Goal: Information Seeking & Learning: Learn about a topic

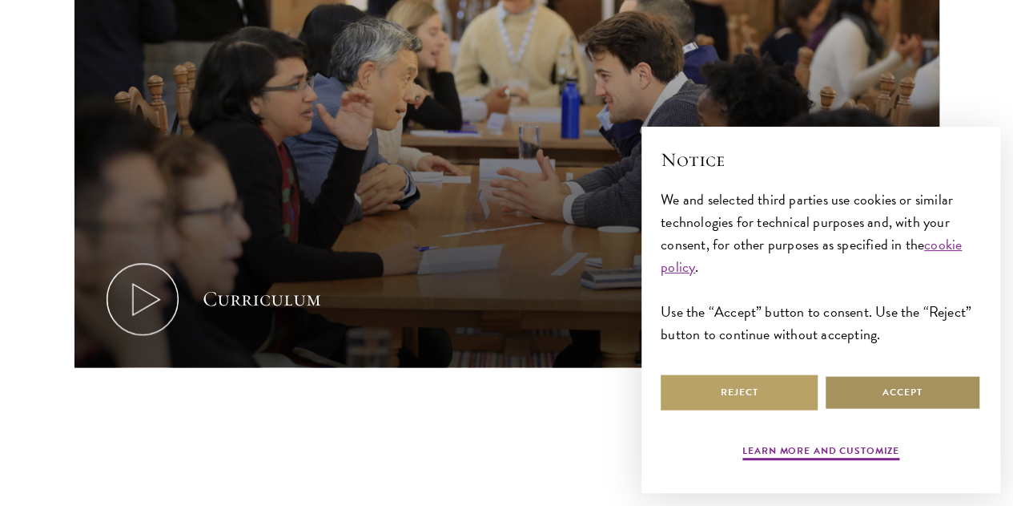
click at [872, 374] on button "Accept" at bounding box center [902, 392] width 157 height 36
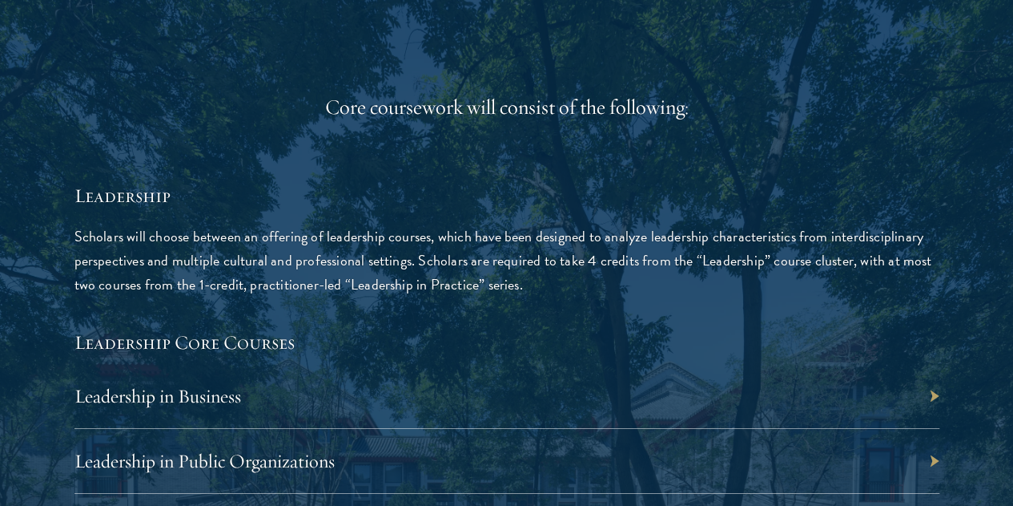
scroll to position [2445, 0]
click at [249, 383] on link "Leadership in Business" at bounding box center [166, 395] width 167 height 24
click at [874, 363] on div "Leadership in Business" at bounding box center [507, 395] width 865 height 65
click at [813, 363] on div "Leadership in Business" at bounding box center [507, 395] width 865 height 65
click at [744, 363] on div "Leadership in Business" at bounding box center [507, 395] width 865 height 65
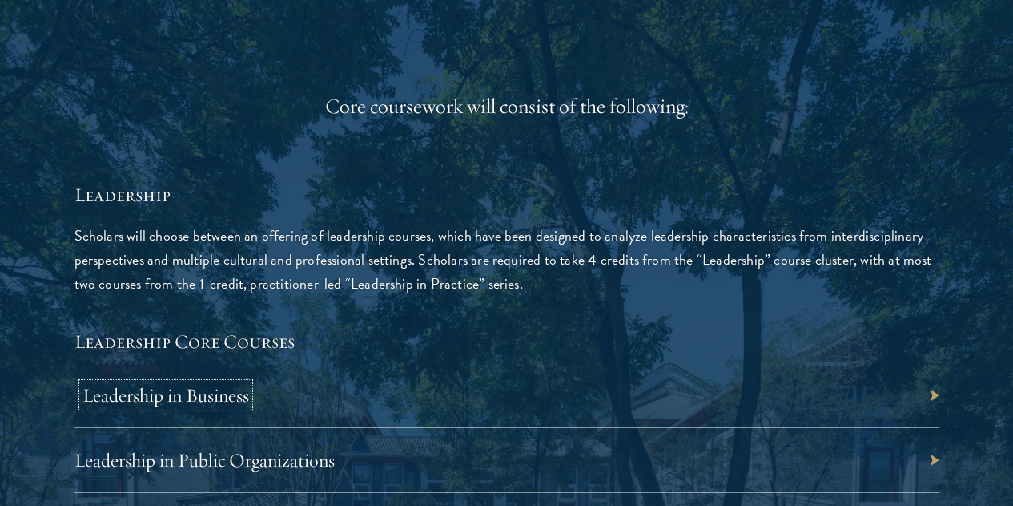
click at [249, 383] on link "Leadership in Business" at bounding box center [166, 395] width 167 height 24
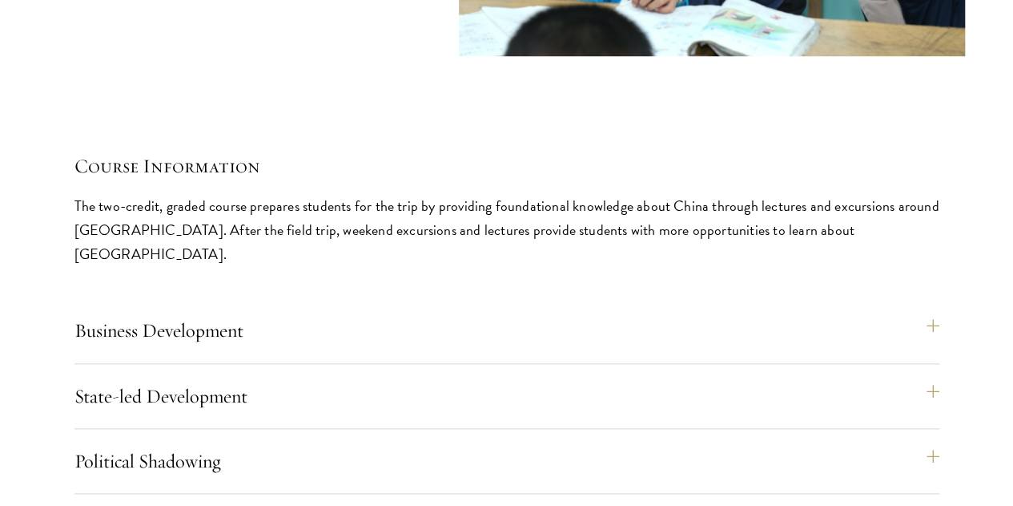
scroll to position [6759, 0]
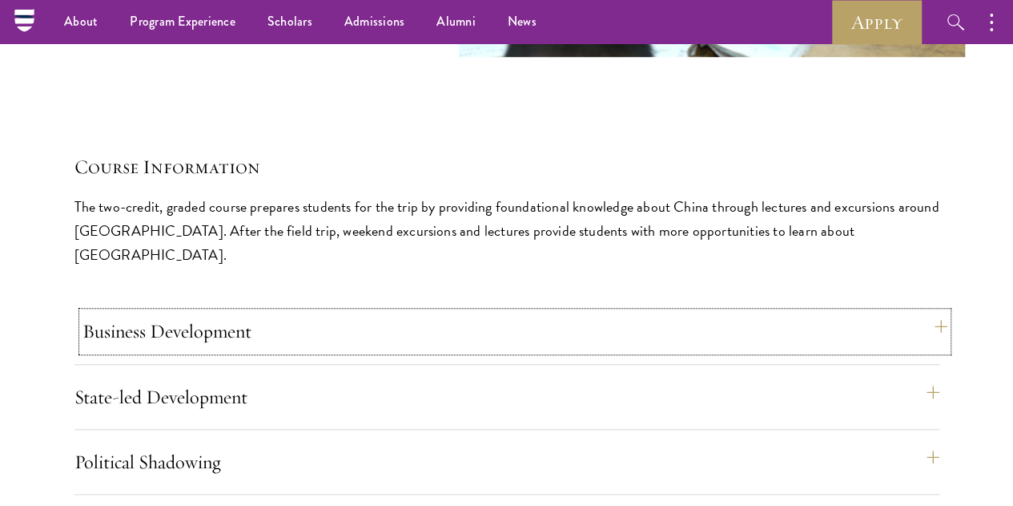
click at [601, 312] on button "Business Development" at bounding box center [515, 331] width 865 height 38
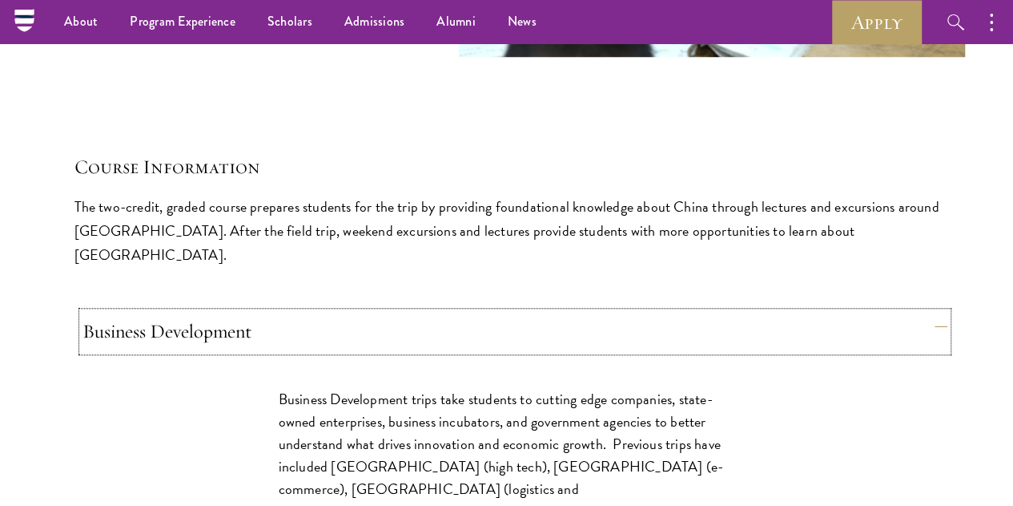
click at [601, 312] on button "Business Development" at bounding box center [515, 331] width 865 height 38
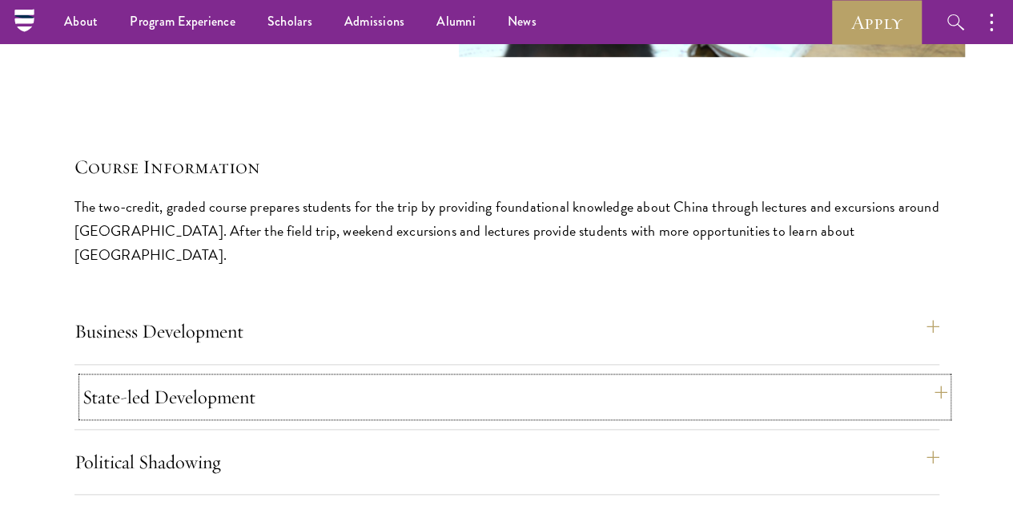
click at [635, 377] on button "State-led Development" at bounding box center [515, 396] width 865 height 38
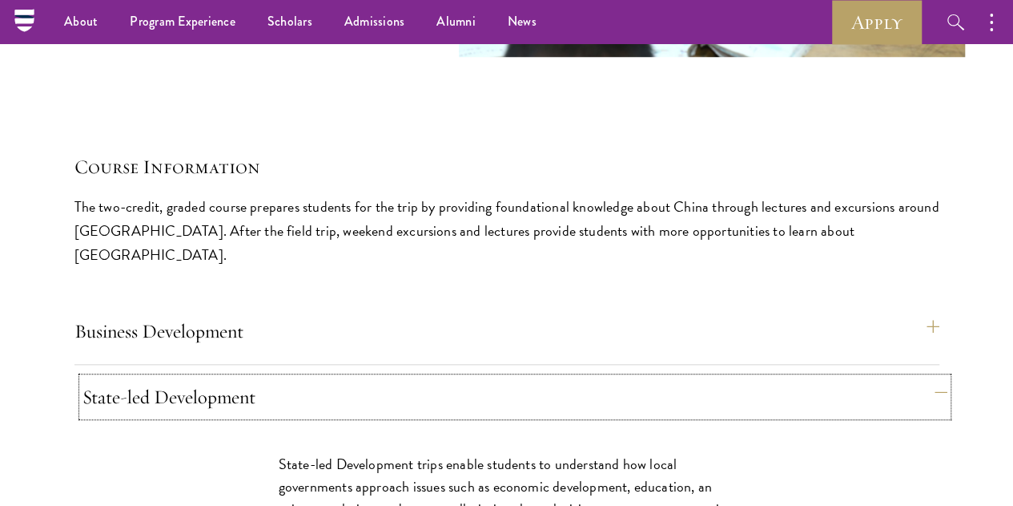
click at [635, 377] on button "State-led Development" at bounding box center [515, 396] width 865 height 38
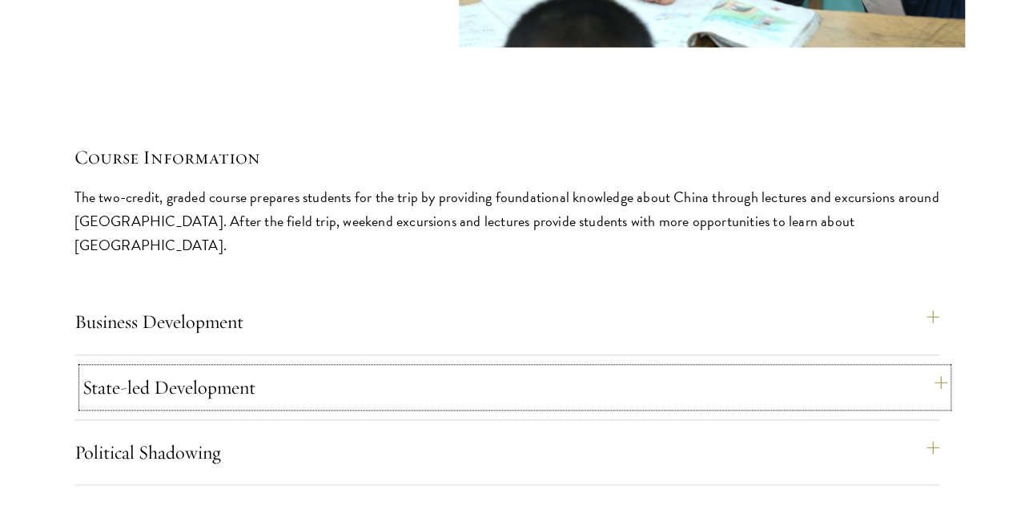
scroll to position [6784, 0]
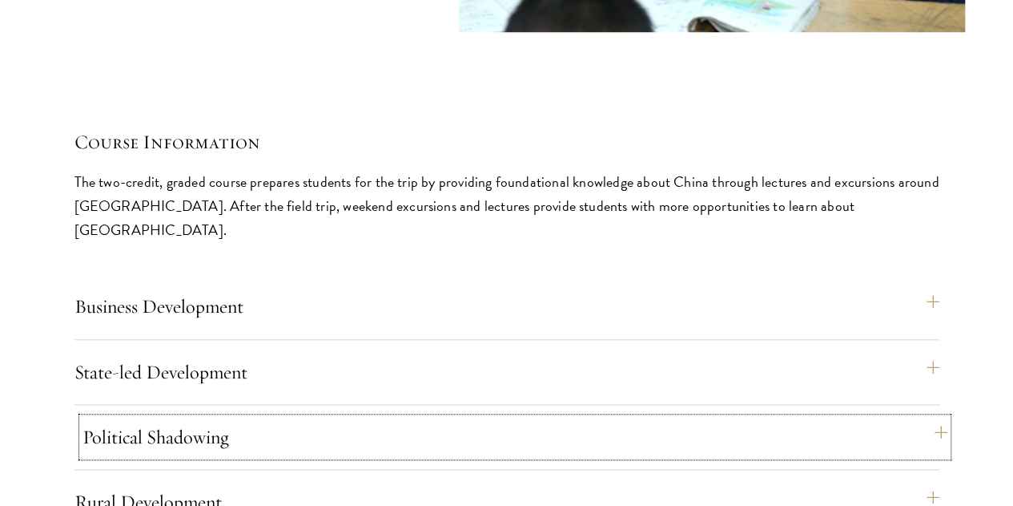
click at [644, 417] on button "Political Shadowing" at bounding box center [515, 436] width 865 height 38
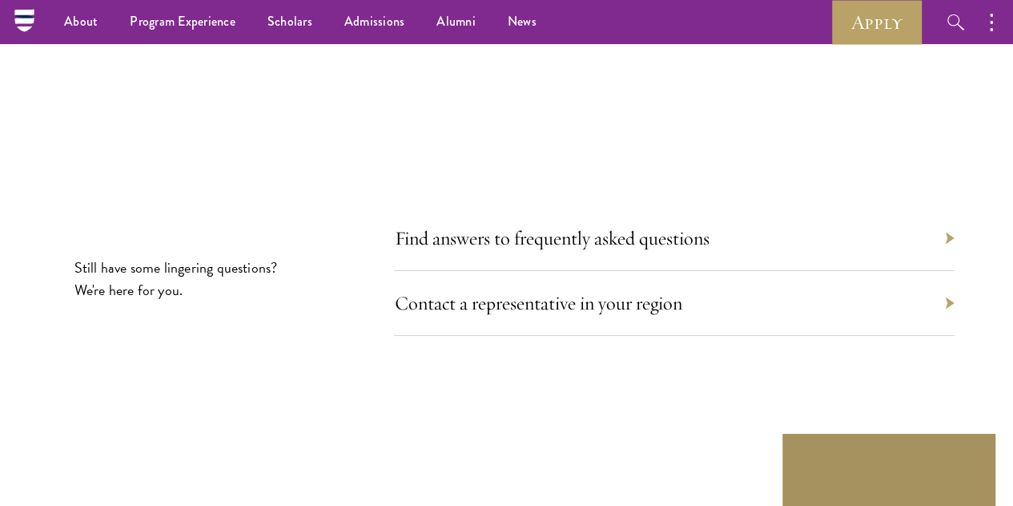
scroll to position [8826, 0]
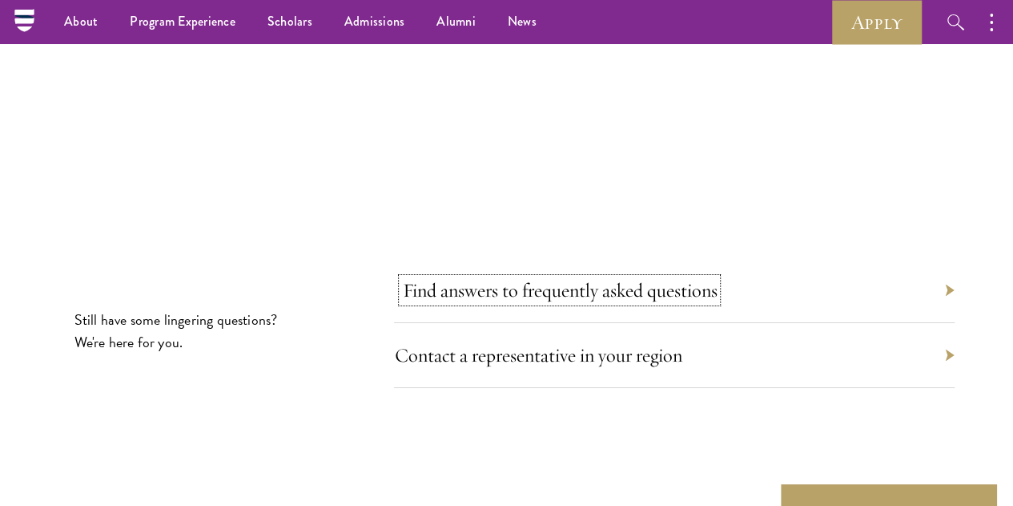
click at [711, 278] on link "Find answers to frequently asked questions" at bounding box center [559, 290] width 315 height 24
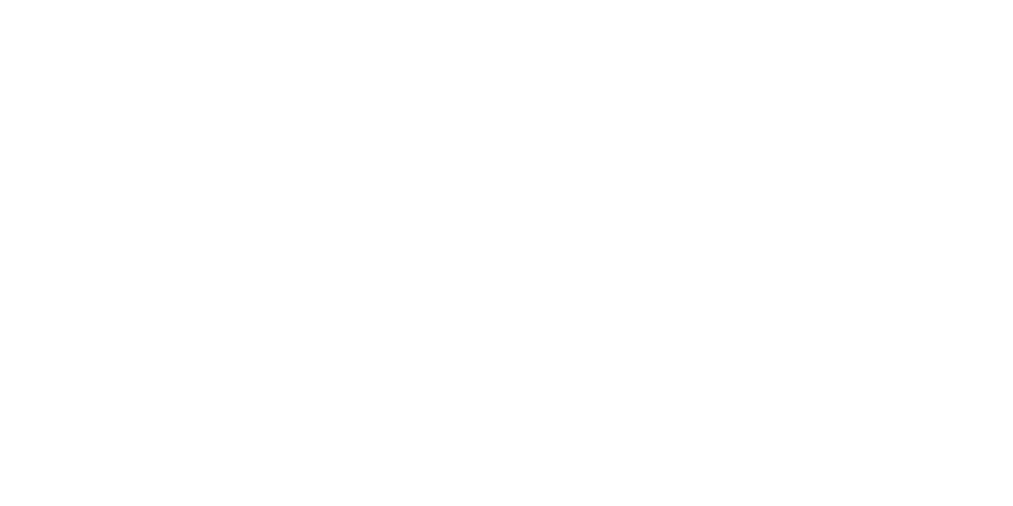
scroll to position [703, 0]
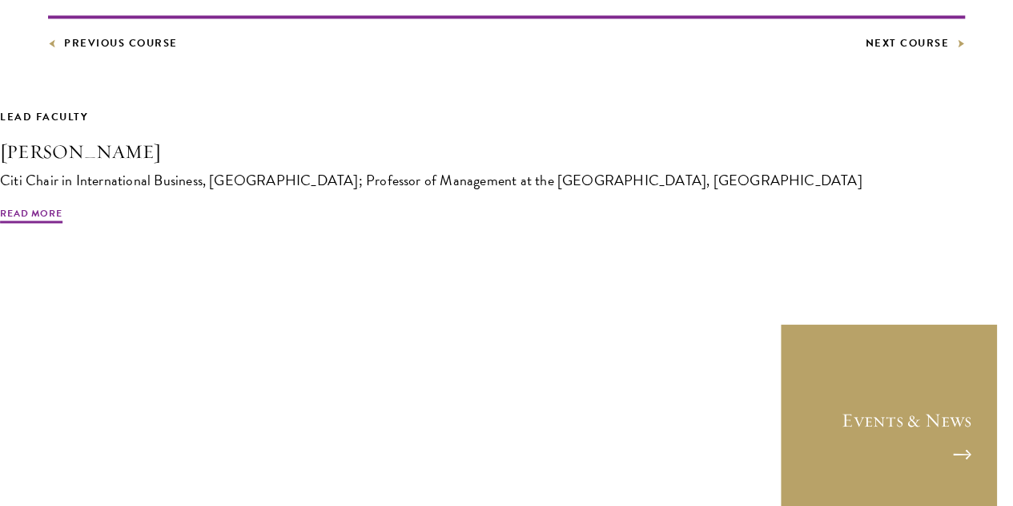
scroll to position [1233, 0]
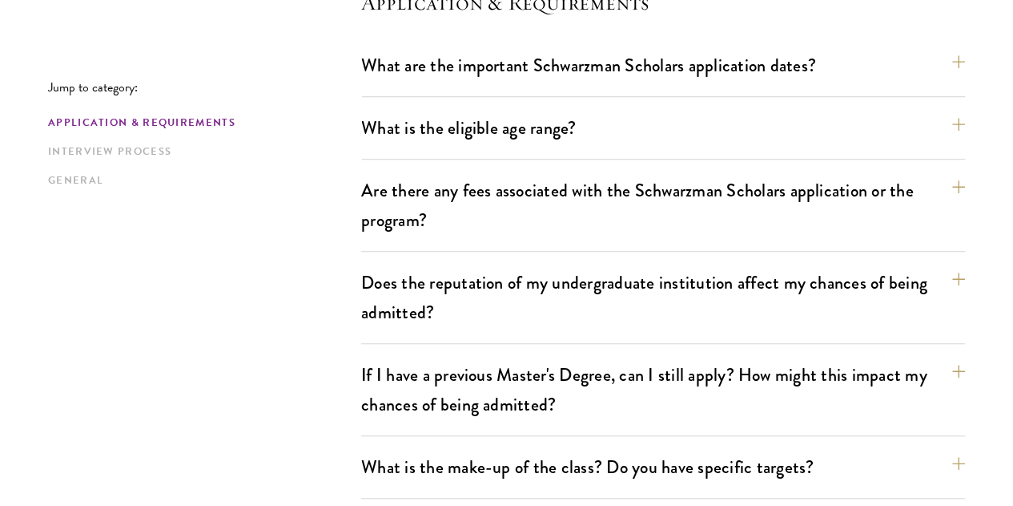
scroll to position [501, 0]
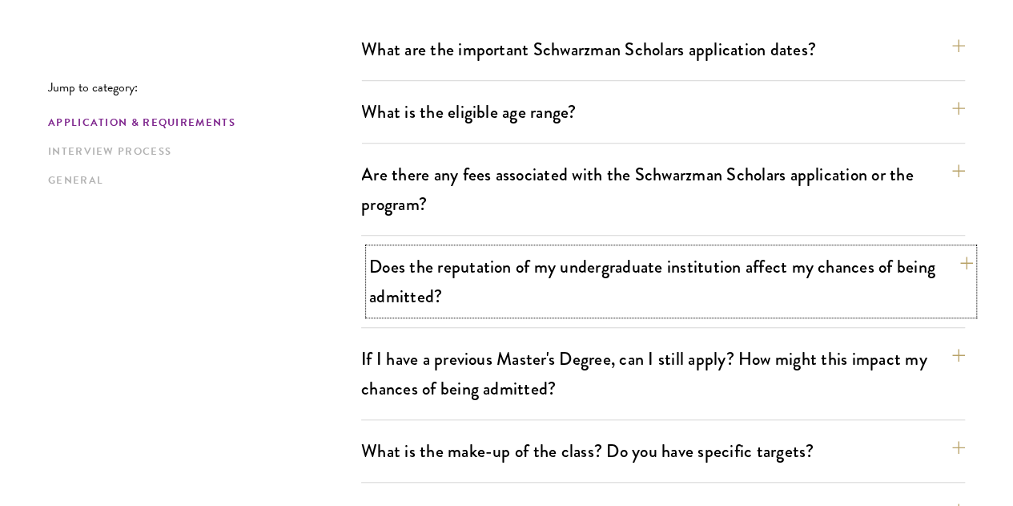
click at [695, 258] on button "Does the reputation of my undergraduate institution affect my chances of being …" at bounding box center [671, 281] width 604 height 66
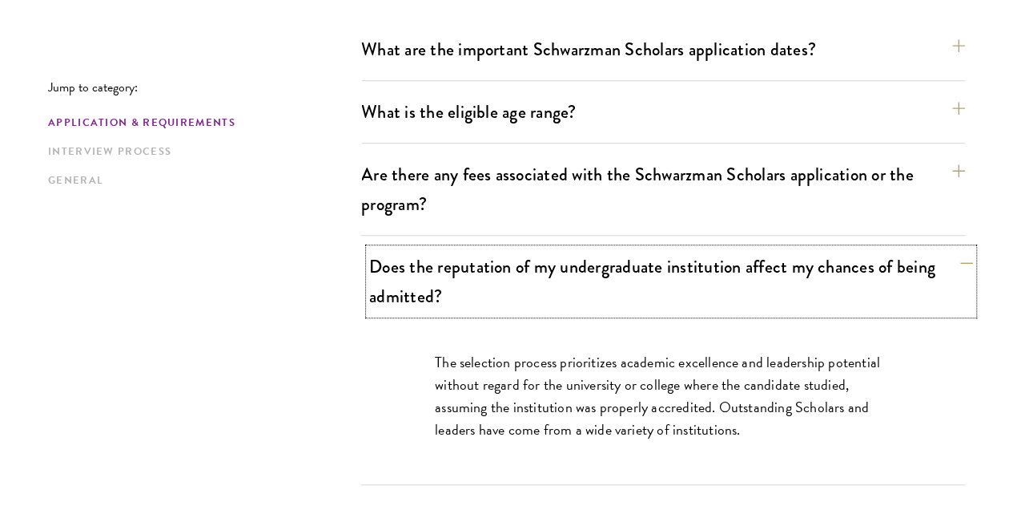
click at [695, 258] on button "Does the reputation of my undergraduate institution affect my chances of being …" at bounding box center [671, 281] width 604 height 66
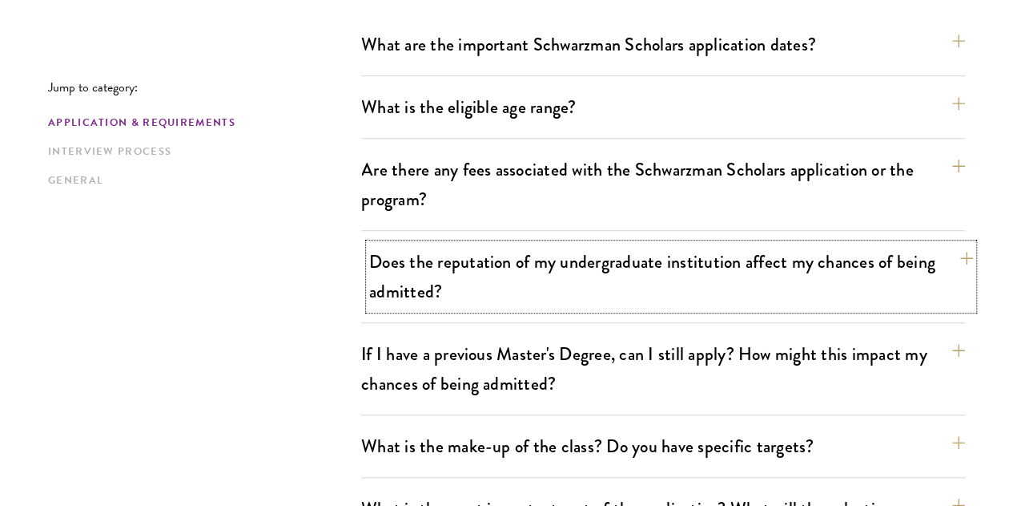
scroll to position [506, 0]
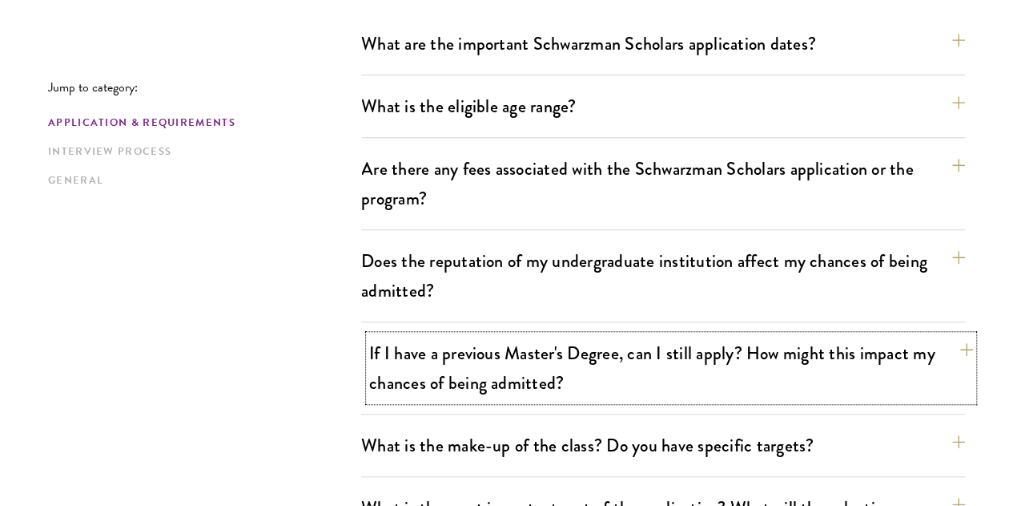
click at [686, 341] on button "If I have a previous Master's Degree, can I still apply? How might this impact …" at bounding box center [671, 368] width 604 height 66
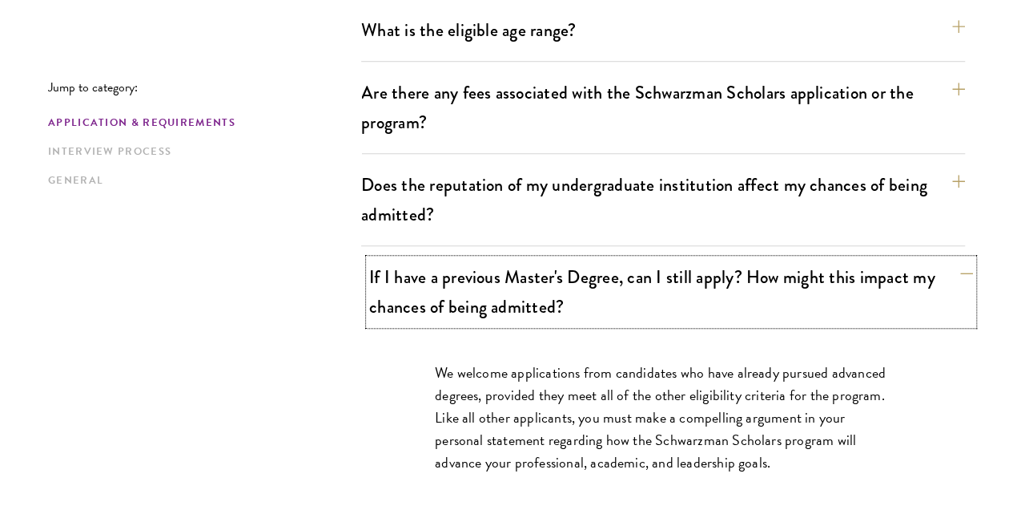
scroll to position [599, 0]
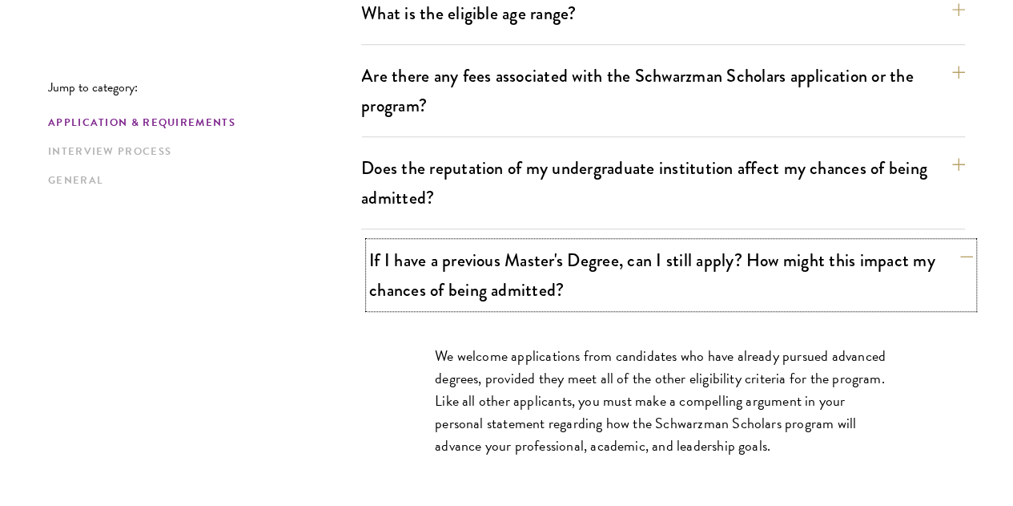
click at [705, 252] on button "If I have a previous Master's Degree, can I still apply? How might this impact …" at bounding box center [671, 275] width 604 height 66
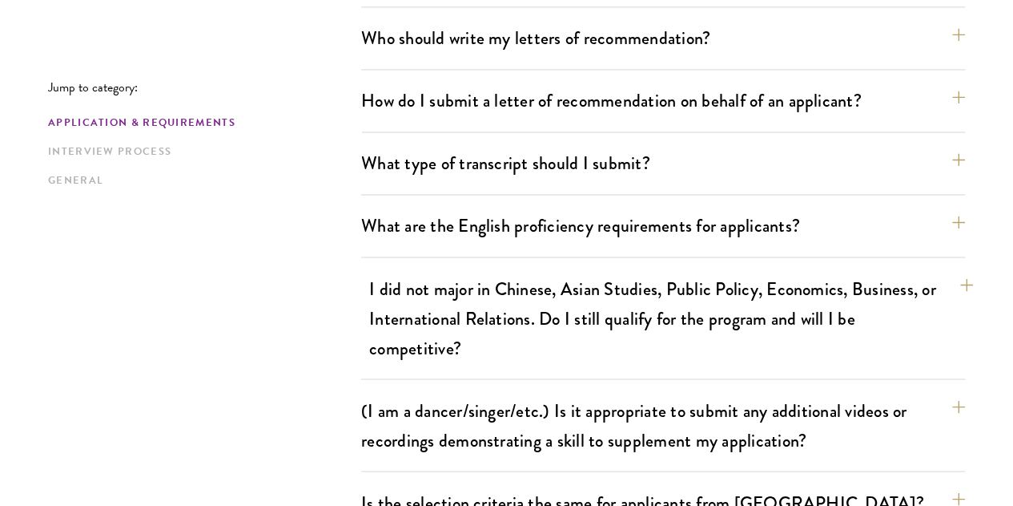
scroll to position [1256, 0]
click at [700, 269] on button "I did not major in Chinese, Asian Studies, Public Policy, Economics, Business, …" at bounding box center [671, 316] width 604 height 95
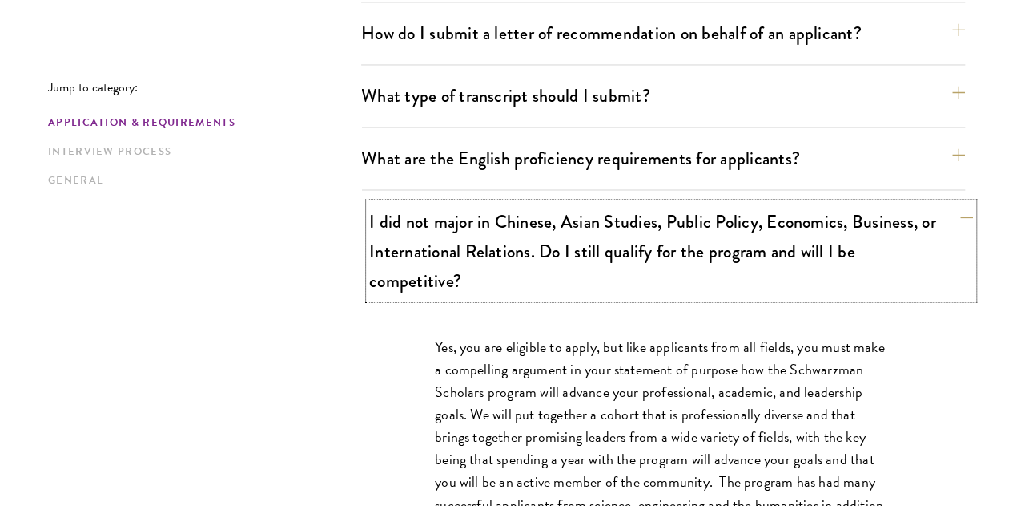
scroll to position [1325, 0]
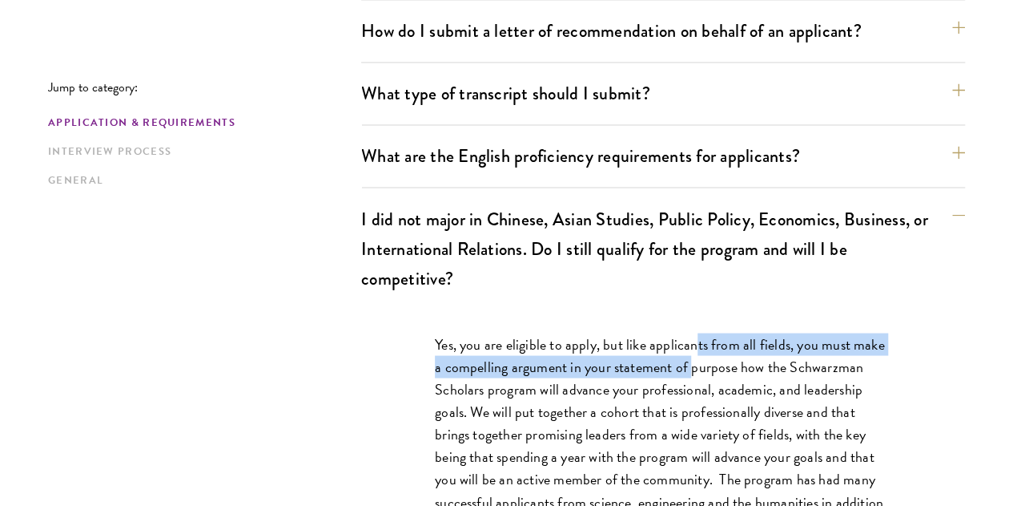
drag, startPoint x: 700, startPoint y: 224, endPoint x: 727, endPoint y: 257, distance: 43.3
click at [727, 332] on p "Yes, you are eligible to apply, but like applicants from all fields, you must m…" at bounding box center [663, 433] width 457 height 203
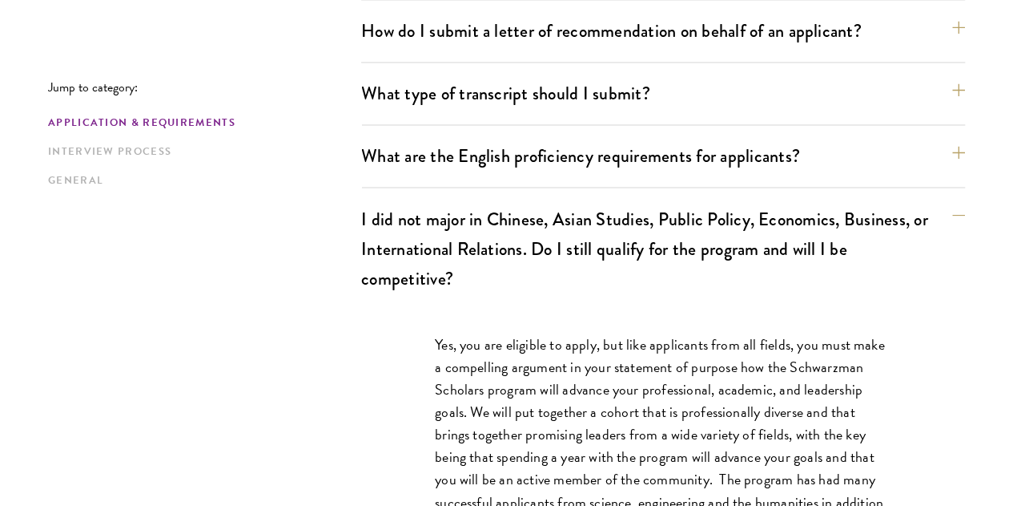
click at [727, 332] on p "Yes, you are eligible to apply, but like applicants from all fields, you must m…" at bounding box center [663, 433] width 457 height 203
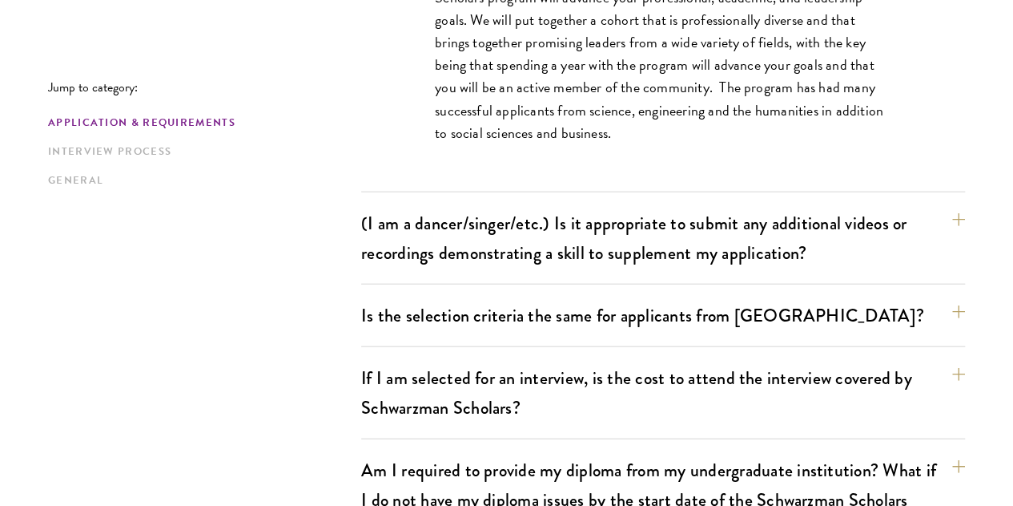
scroll to position [1732, 0]
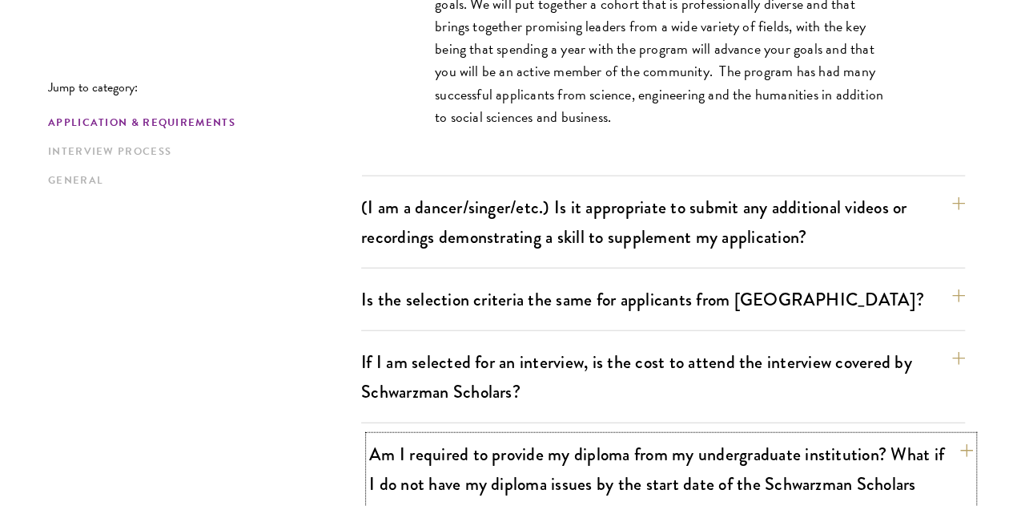
click at [816, 436] on button "Am I required to provide my diploma from my undergraduate institution? What if …" at bounding box center [671, 483] width 604 height 95
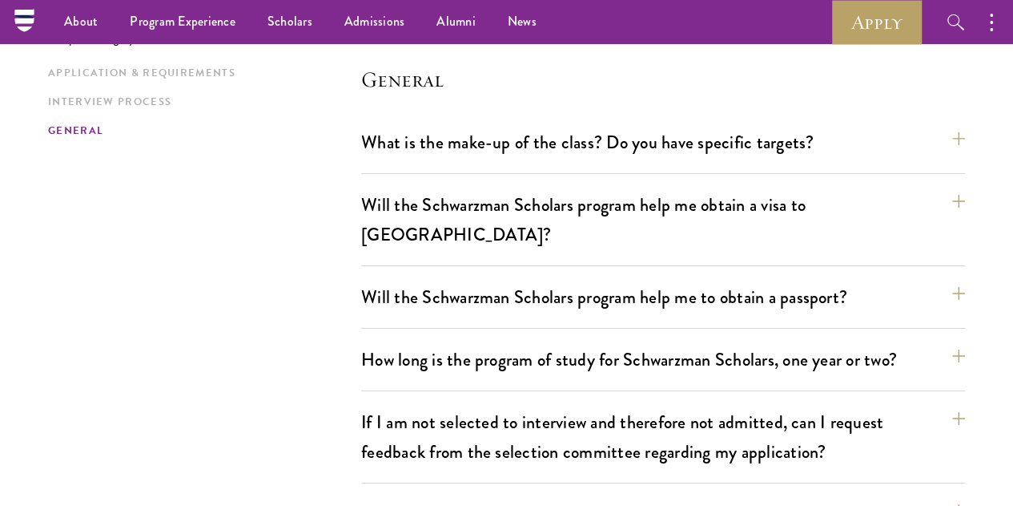
scroll to position [2730, 0]
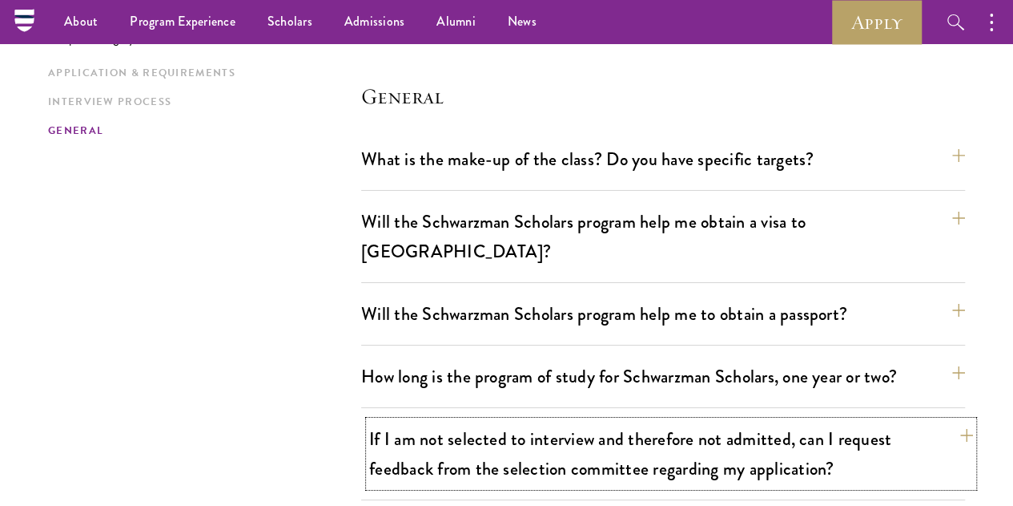
click at [699, 421] on button "If I am not selected to interview and therefore not admitted, can I request fee…" at bounding box center [671, 454] width 604 height 66
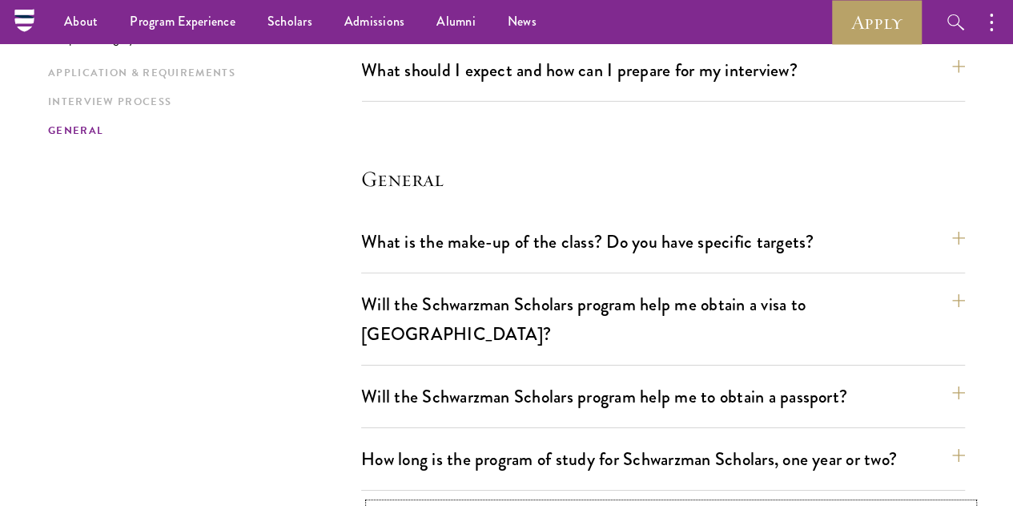
scroll to position [2443, 0]
click at [699, 441] on button "How long is the program of study for Schwarzman Scholars, one year or two?" at bounding box center [663, 459] width 604 height 36
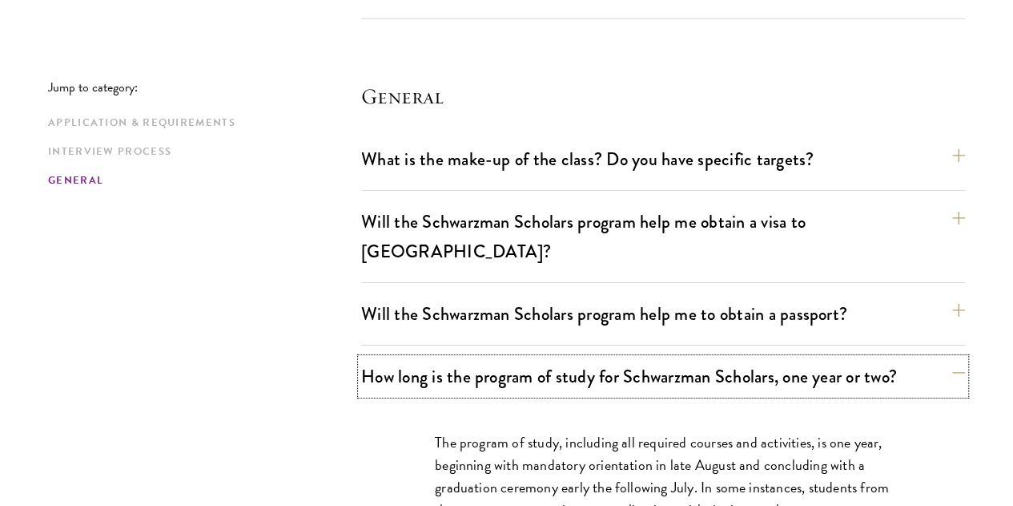
scroll to position [2528, 0]
click at [743, 357] on button "How long is the program of study for Schwarzman Scholars, one year or two?" at bounding box center [671, 375] width 604 height 36
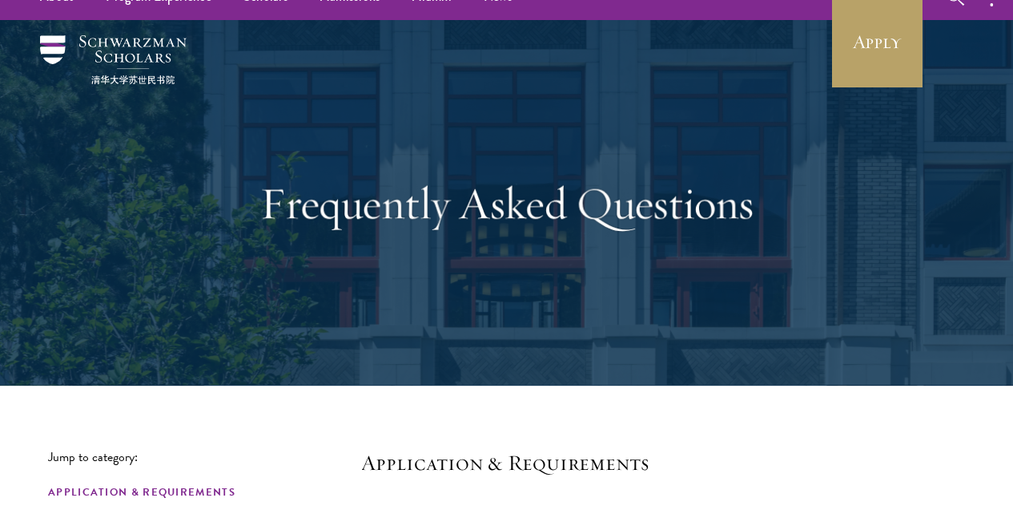
scroll to position [0, 0]
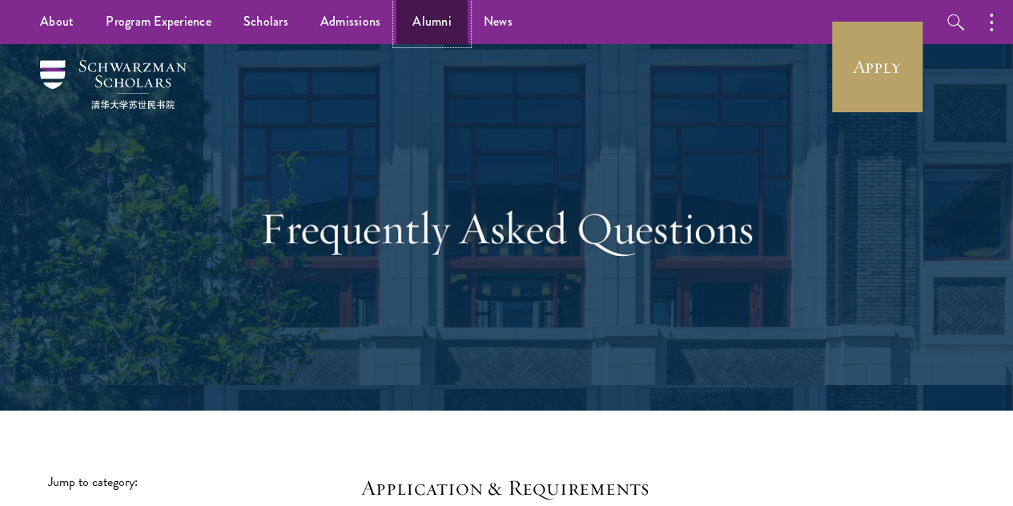
click at [431, 23] on link "Alumni" at bounding box center [432, 22] width 71 height 44
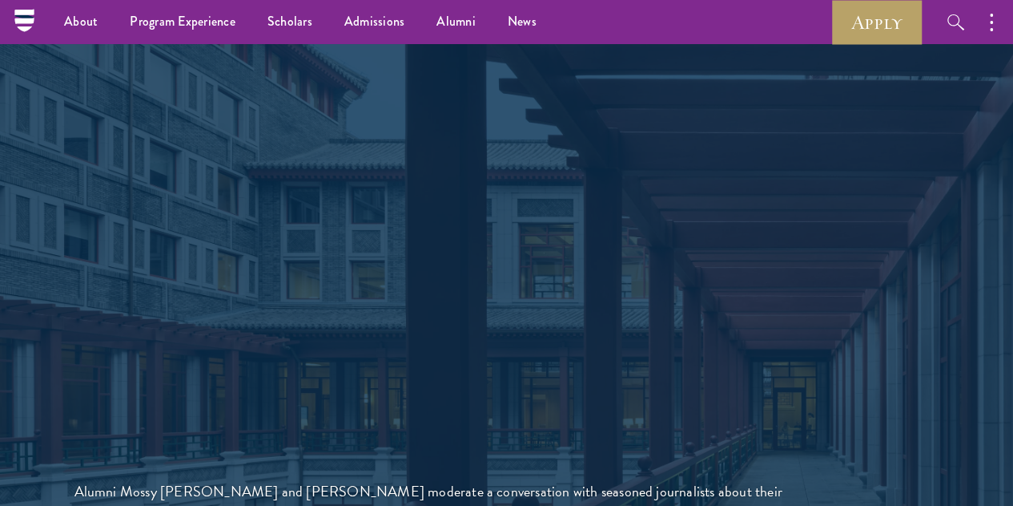
scroll to position [3335, 0]
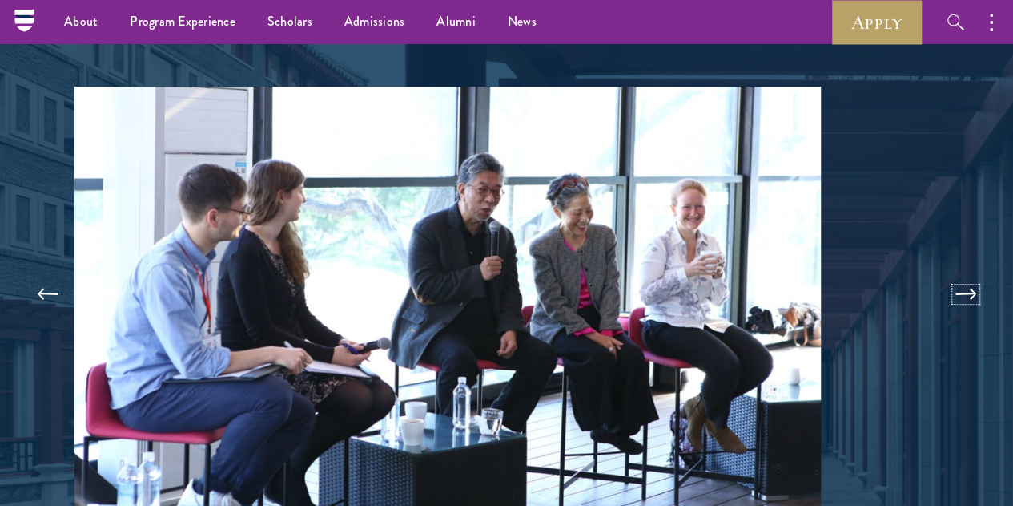
click at [940, 272] on button at bounding box center [966, 294] width 53 height 45
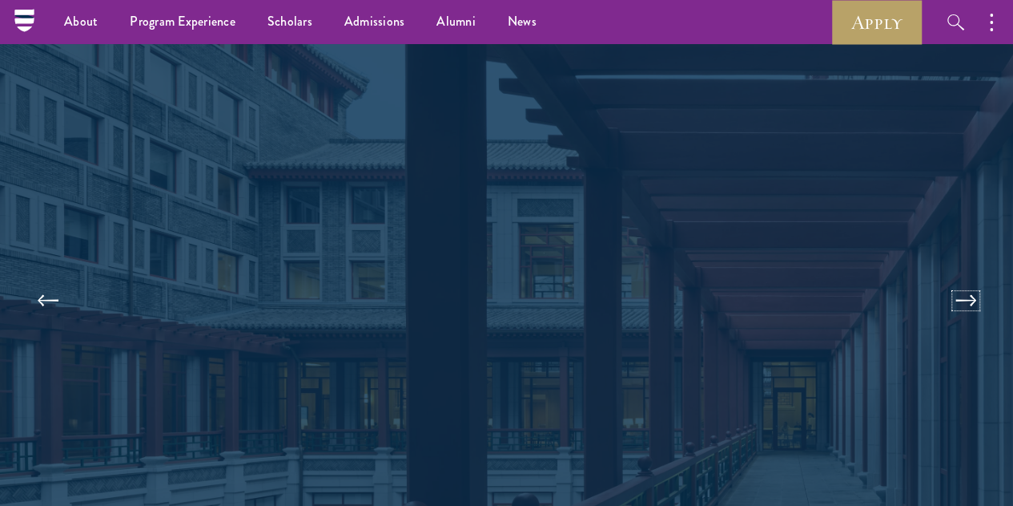
scroll to position [3327, 0]
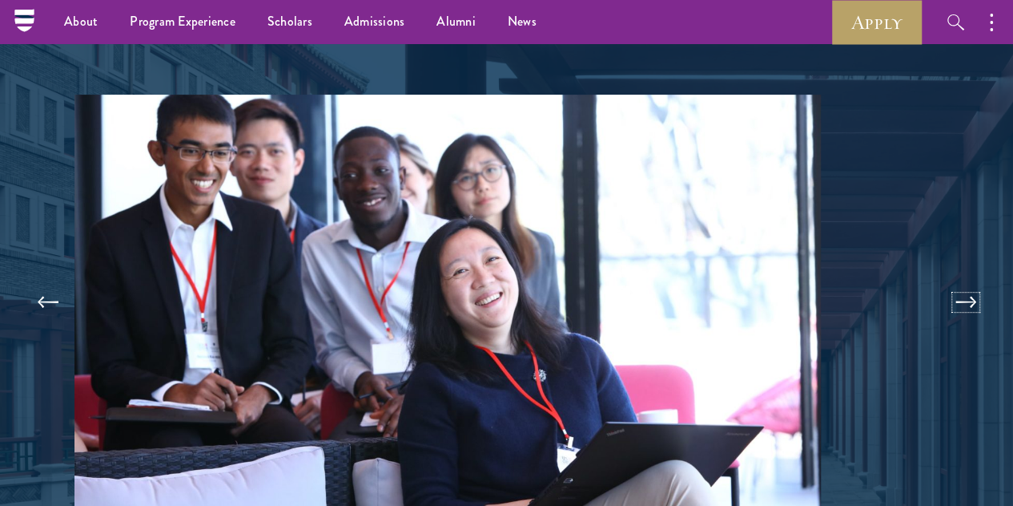
click at [940, 280] on button at bounding box center [966, 302] width 53 height 45
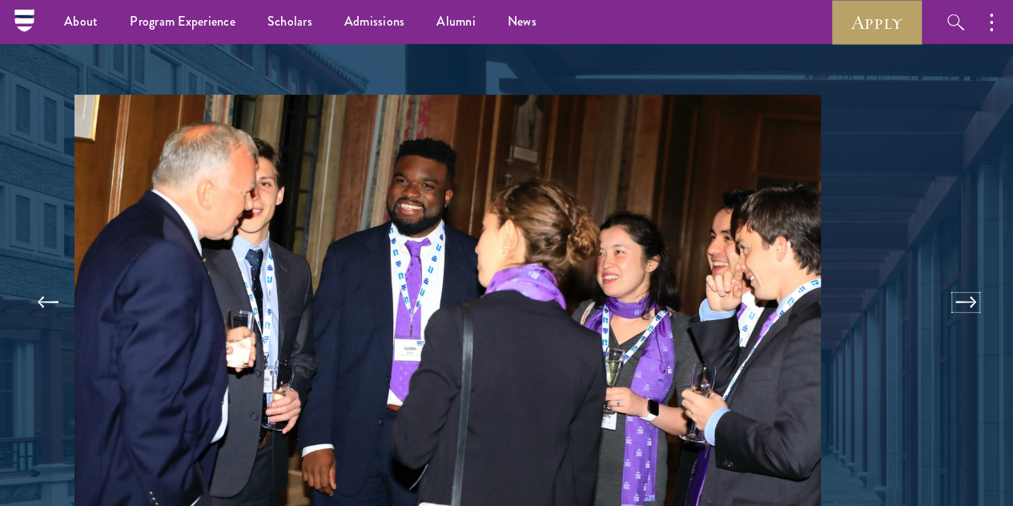
click at [940, 280] on button at bounding box center [966, 302] width 53 height 45
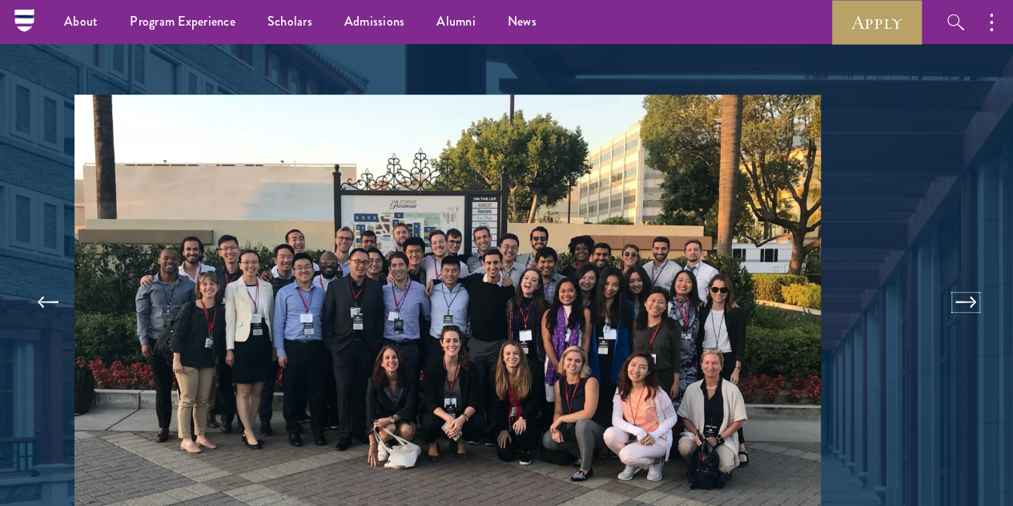
click at [940, 280] on button at bounding box center [966, 302] width 53 height 45
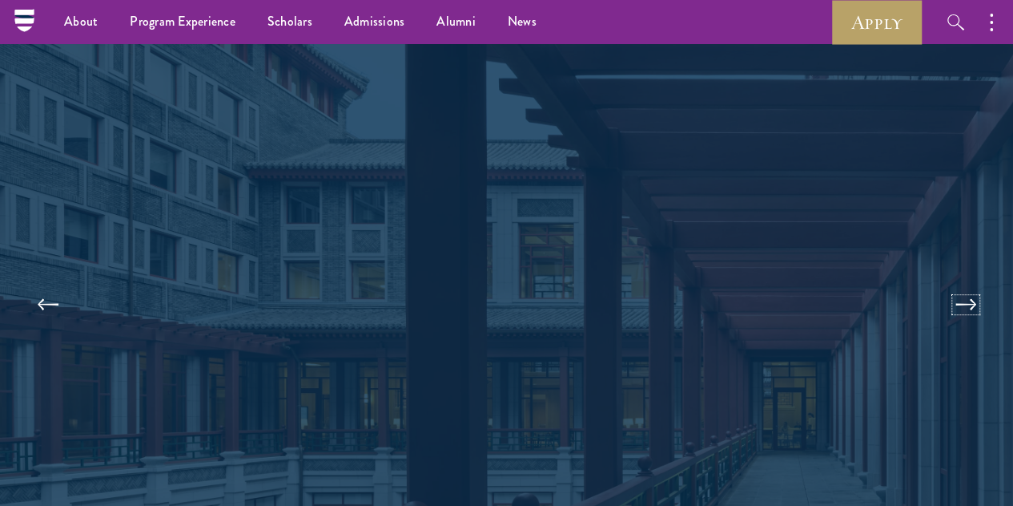
scroll to position [3285, 0]
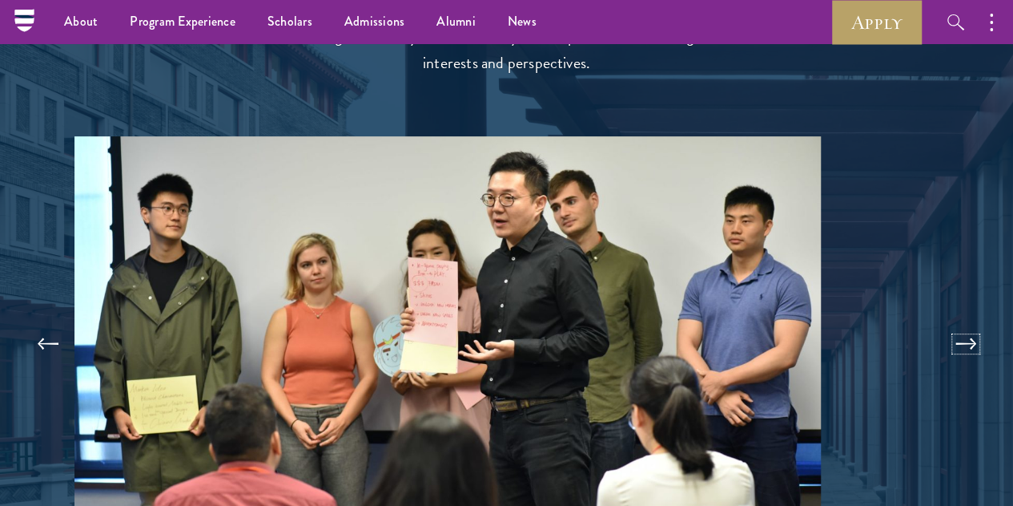
click at [940, 321] on button at bounding box center [966, 343] width 53 height 45
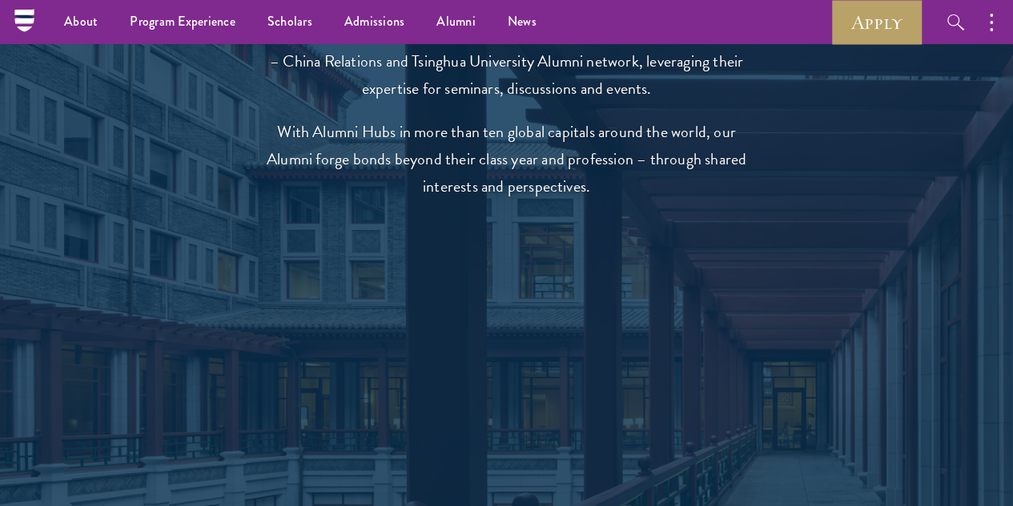
scroll to position [3160, 0]
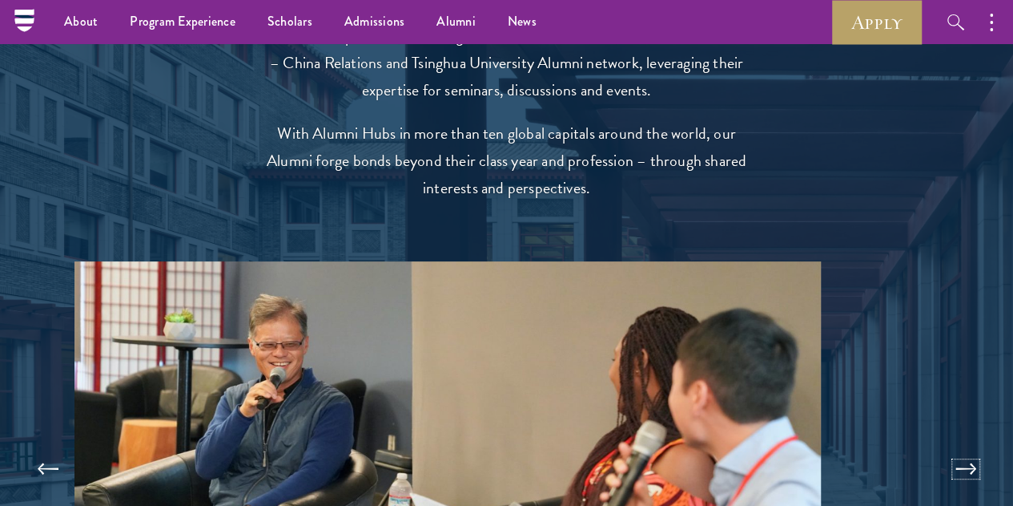
click at [940, 446] on button at bounding box center [966, 468] width 53 height 45
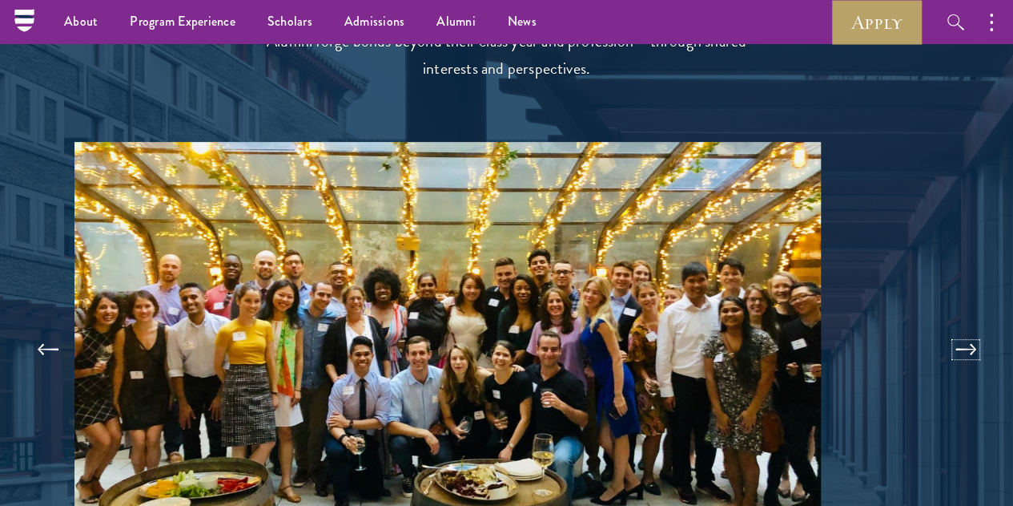
scroll to position [3269, 0]
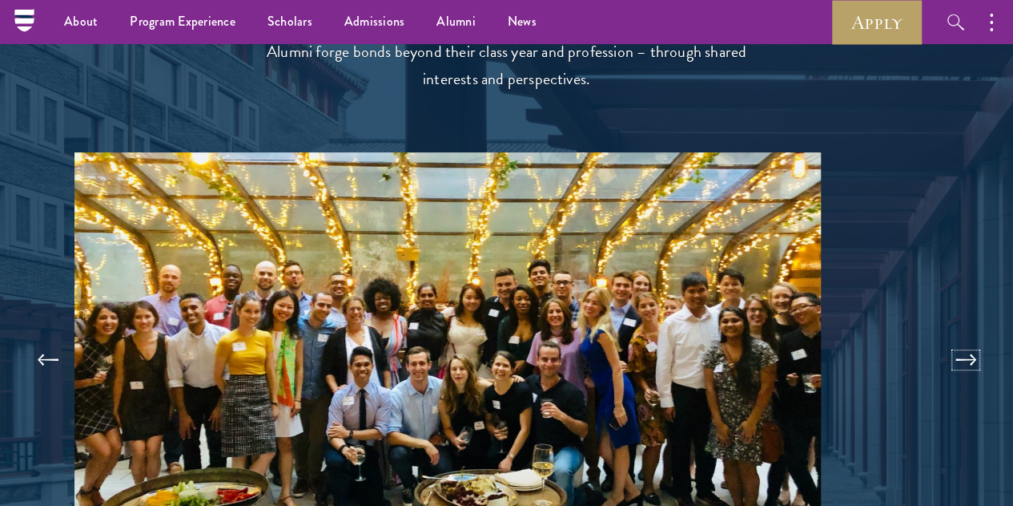
click at [940, 337] on button at bounding box center [966, 359] width 53 height 45
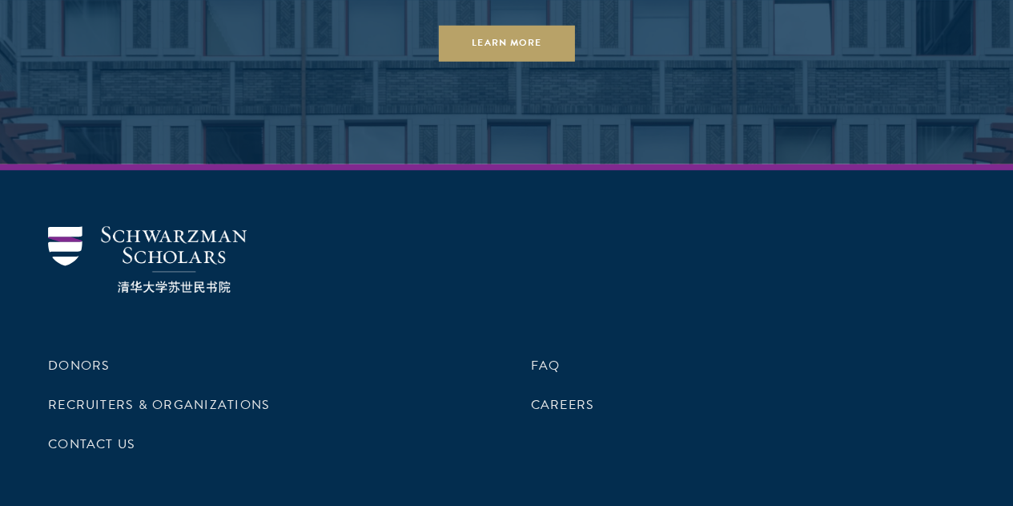
scroll to position [7005, 0]
